Goal: Check status: Check status

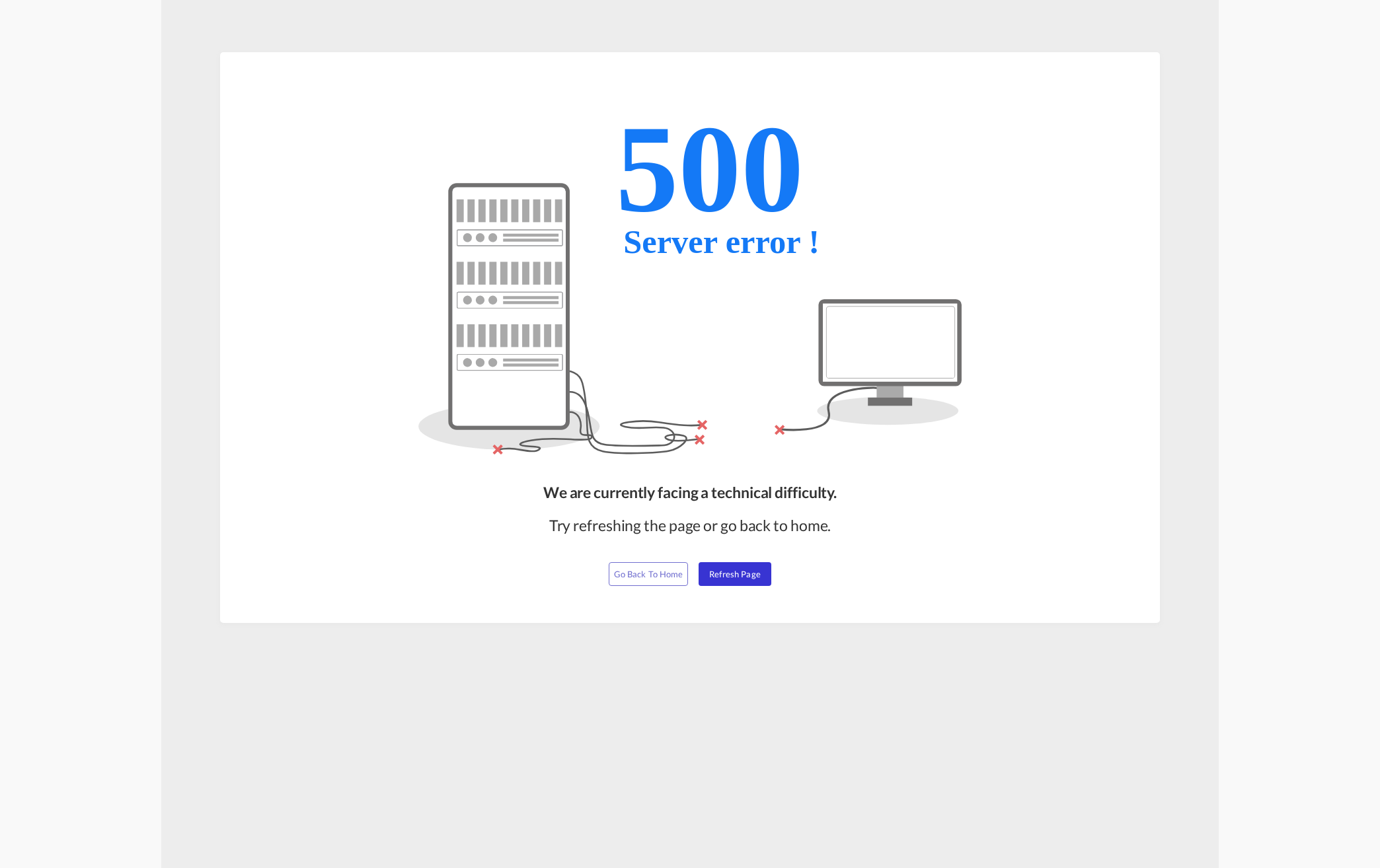
click at [734, 577] on span "Refresh Page" at bounding box center [734, 574] width 52 height 10
